Goal: Use online tool/utility: Utilize a website feature to perform a specific function

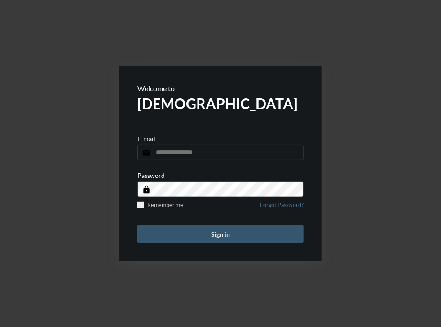
type input "**********"
click at [224, 230] on button "Sign in" at bounding box center [221, 234] width 166 height 18
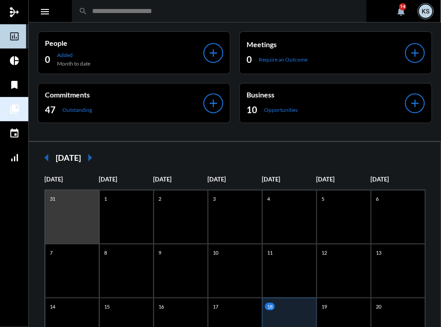
click at [14, 107] on mat-icon "collections_bookmark" at bounding box center [14, 109] width 11 height 11
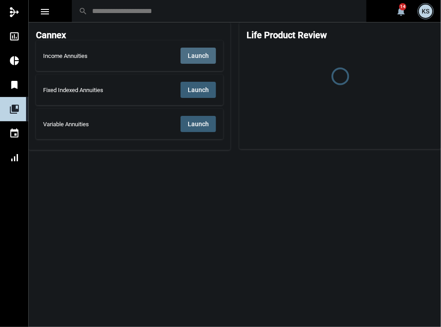
click at [191, 53] on span "Launch" at bounding box center [198, 55] width 21 height 7
